Goal: Find specific page/section: Find specific page/section

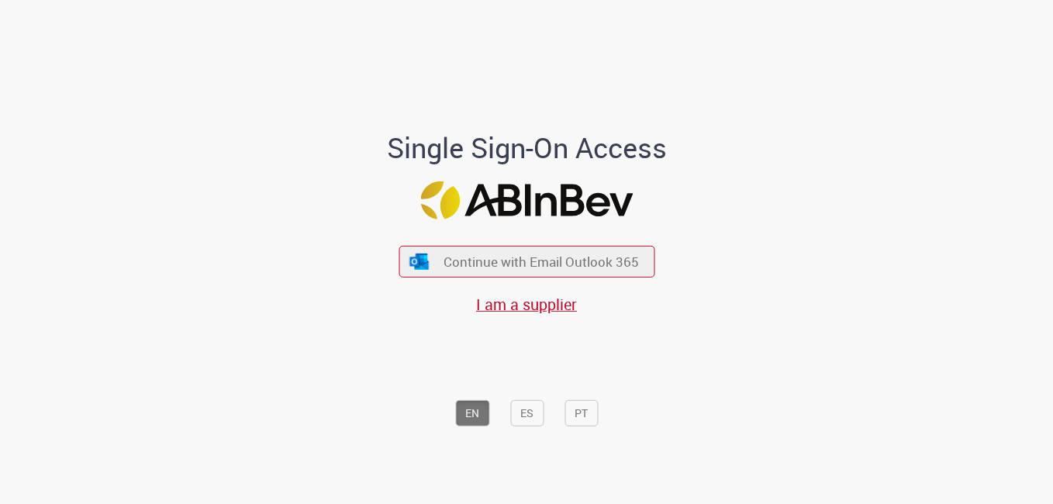
click at [422, 236] on div "Continue with Email Outlook 365 I am a supplier" at bounding box center [527, 273] width 256 height 86
click at [425, 258] on button "Continue with Email Outlook 365" at bounding box center [526, 262] width 261 height 33
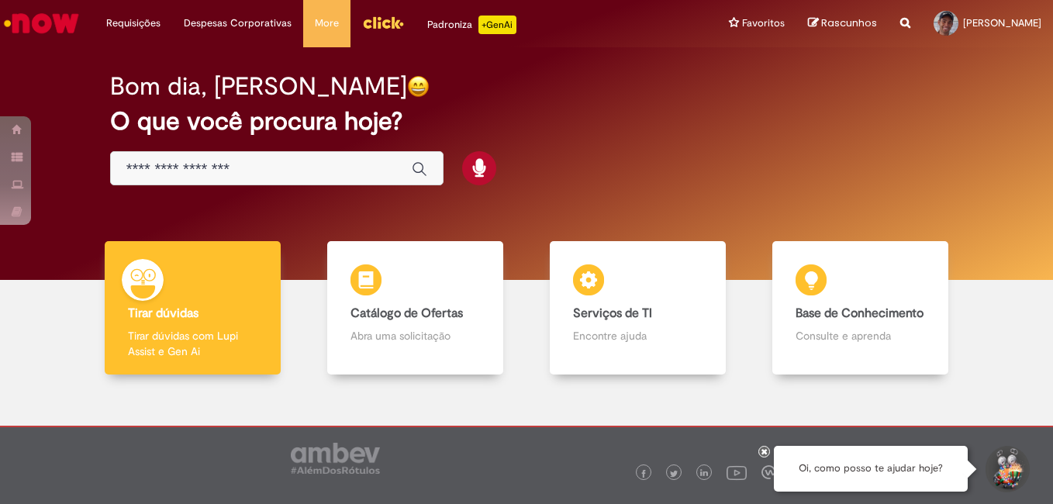
click at [292, 161] on input "Basta digitar aqui" at bounding box center [261, 170] width 270 height 18
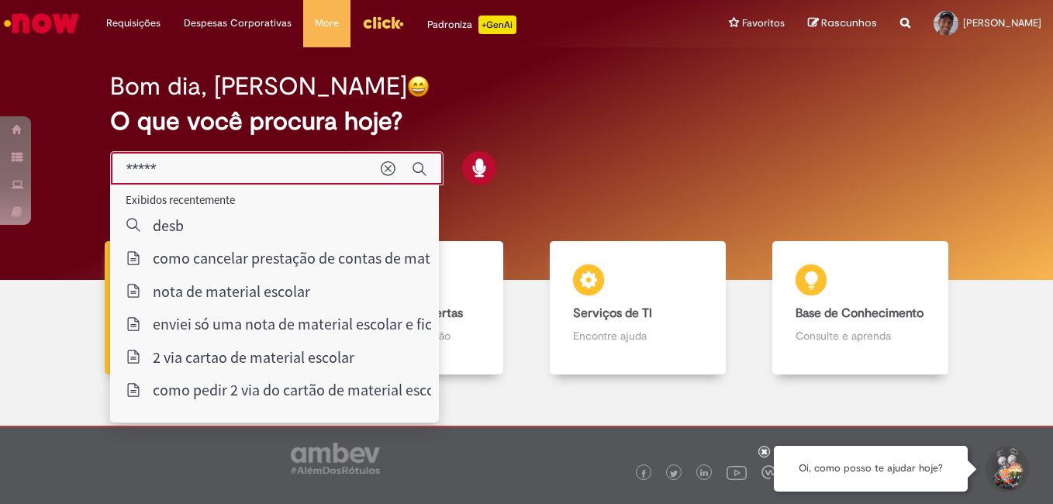
type input "******"
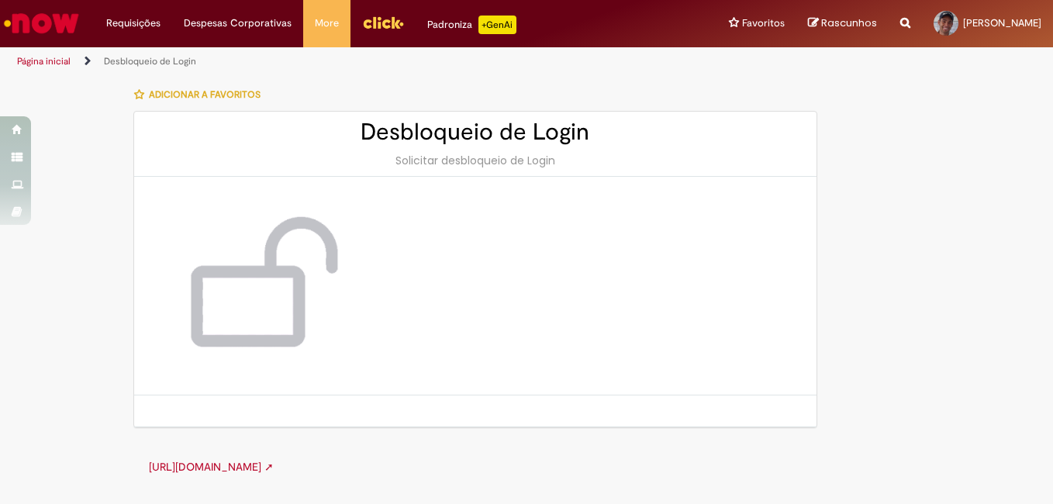
click at [268, 256] on img at bounding box center [258, 286] width 186 height 156
click at [263, 285] on img at bounding box center [258, 286] width 186 height 156
click at [252, 464] on link "[URL][DOMAIN_NAME] ➚" at bounding box center [211, 467] width 125 height 14
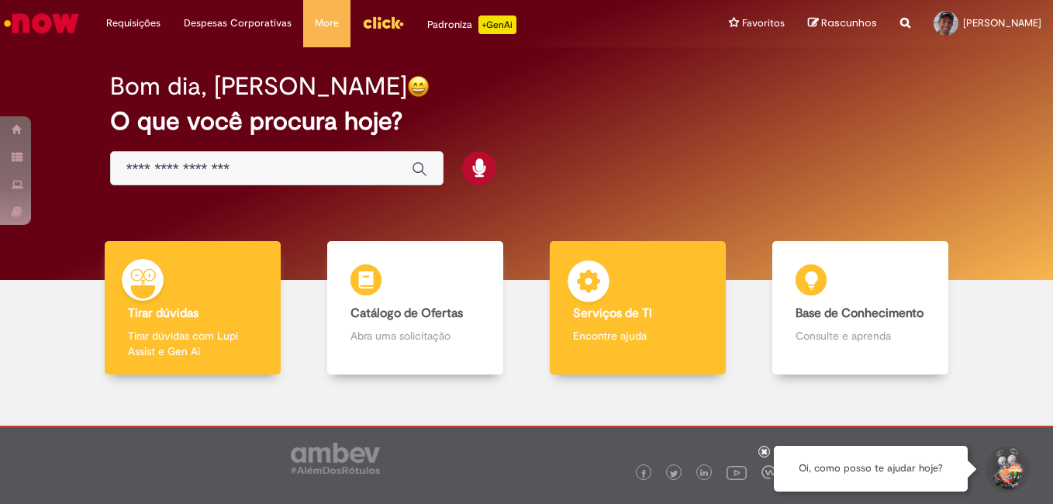
click at [627, 287] on div "Serviços de TI Serviços de TI Encontre ajuda" at bounding box center [638, 308] width 177 height 134
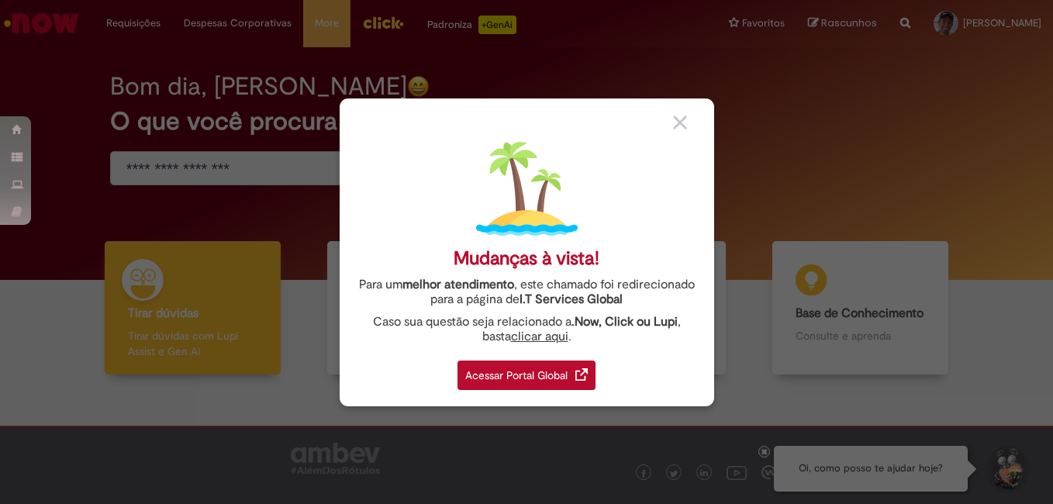
click at [541, 381] on div "Acessar Portal Global" at bounding box center [527, 375] width 138 height 29
